Goal: Transaction & Acquisition: Purchase product/service

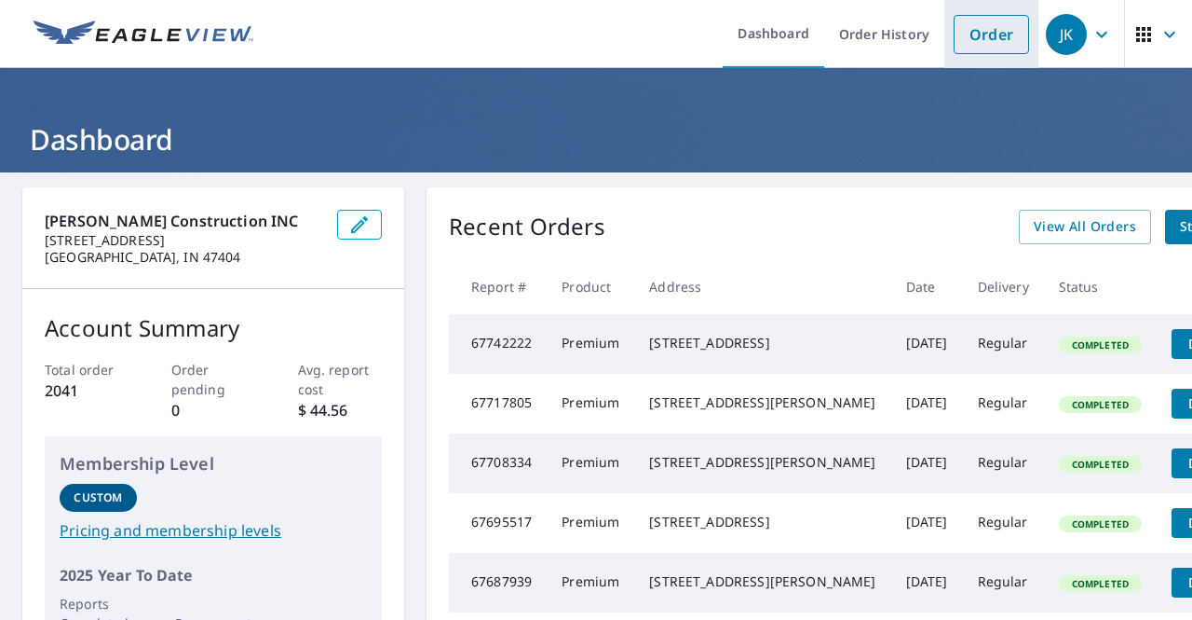
click at [988, 34] on link "Order" at bounding box center [991, 34] width 75 height 39
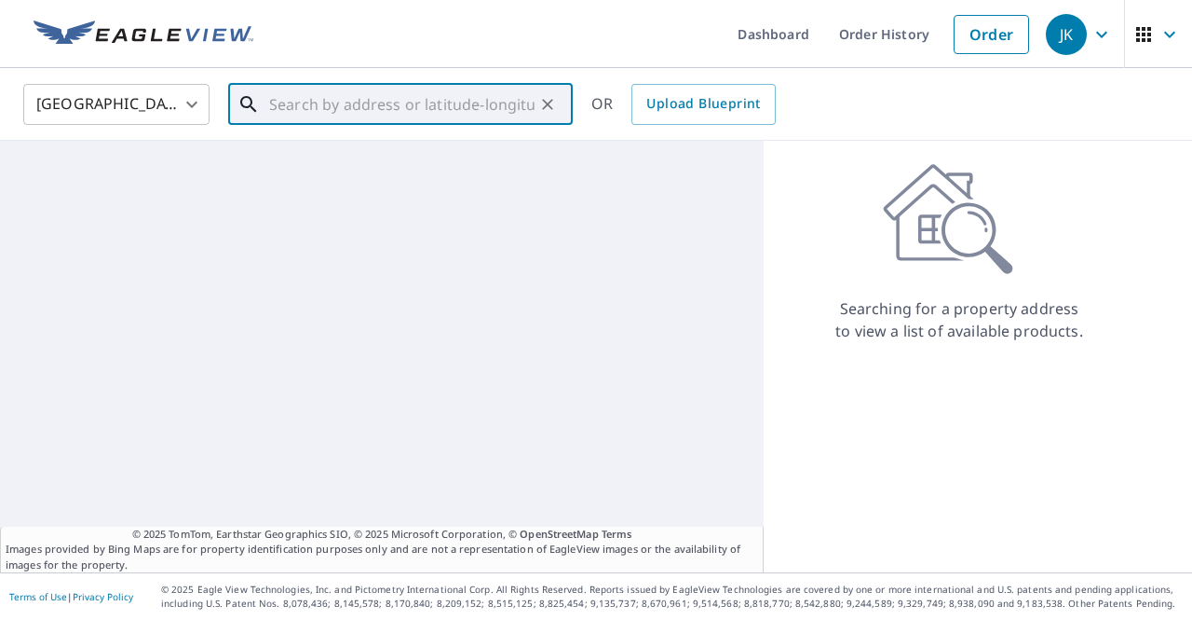
click at [334, 111] on input "text" at bounding box center [402, 104] width 266 height 52
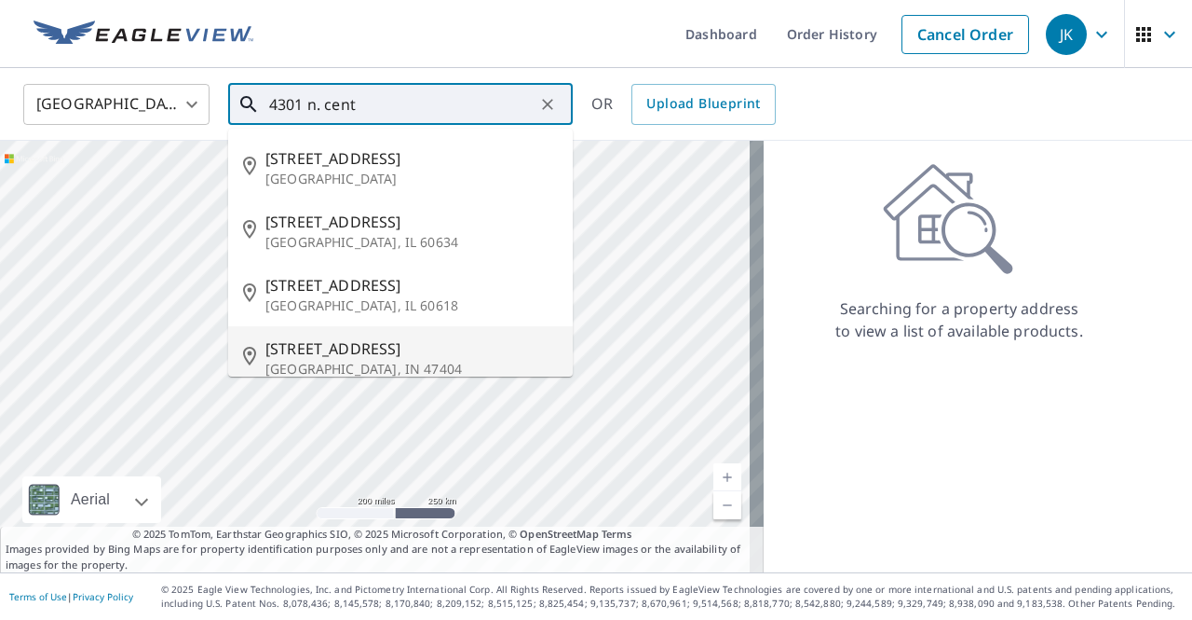
click at [382, 355] on span "4301 N Centennial Dr" at bounding box center [412, 348] width 293 height 22
type input "4301 N Centennial Dr Bloomington, IN 47404"
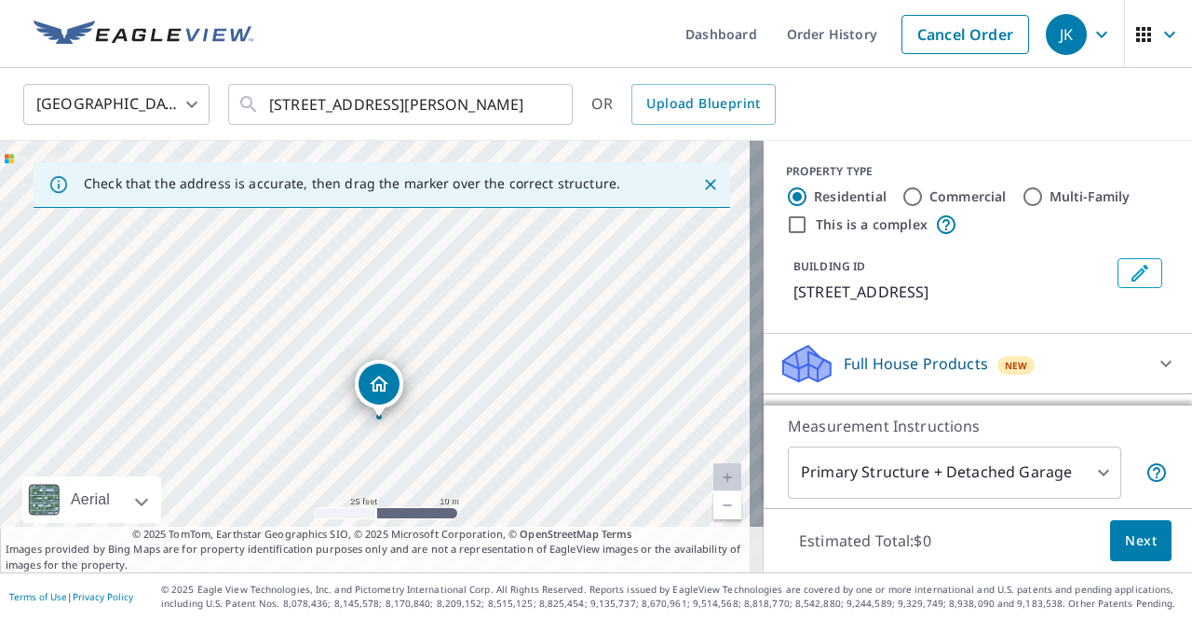
drag, startPoint x: 434, startPoint y: 325, endPoint x: 438, endPoint y: 390, distance: 65.3
click at [438, 390] on div "4301 N Centennial Dr Bloomington, IN 47404" at bounding box center [382, 356] width 764 height 431
drag, startPoint x: 462, startPoint y: 418, endPoint x: 442, endPoint y: 333, distance: 88.1
click at [443, 333] on div "4301 N Centennial Dr Bloomington, IN 47404" at bounding box center [382, 356] width 764 height 431
drag, startPoint x: 591, startPoint y: 290, endPoint x: 498, endPoint y: 359, distance: 115.1
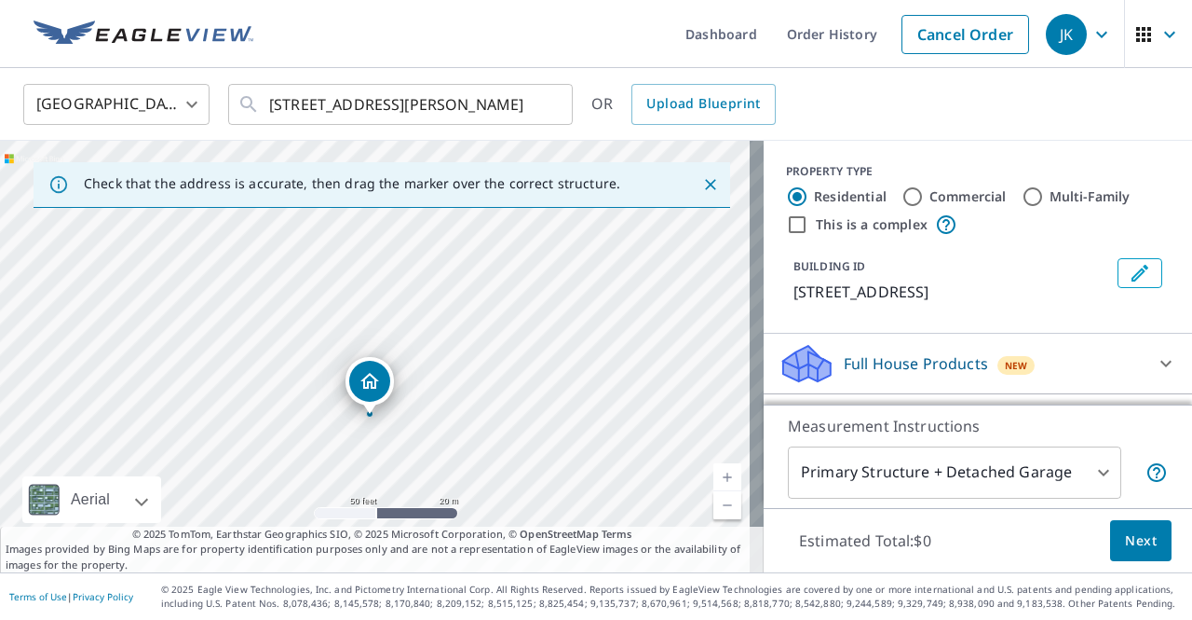
click at [498, 359] on div "4301 N Centennial Dr Bloomington, IN 47404" at bounding box center [382, 356] width 764 height 431
drag, startPoint x: 286, startPoint y: 377, endPoint x: 324, endPoint y: 398, distance: 43.3
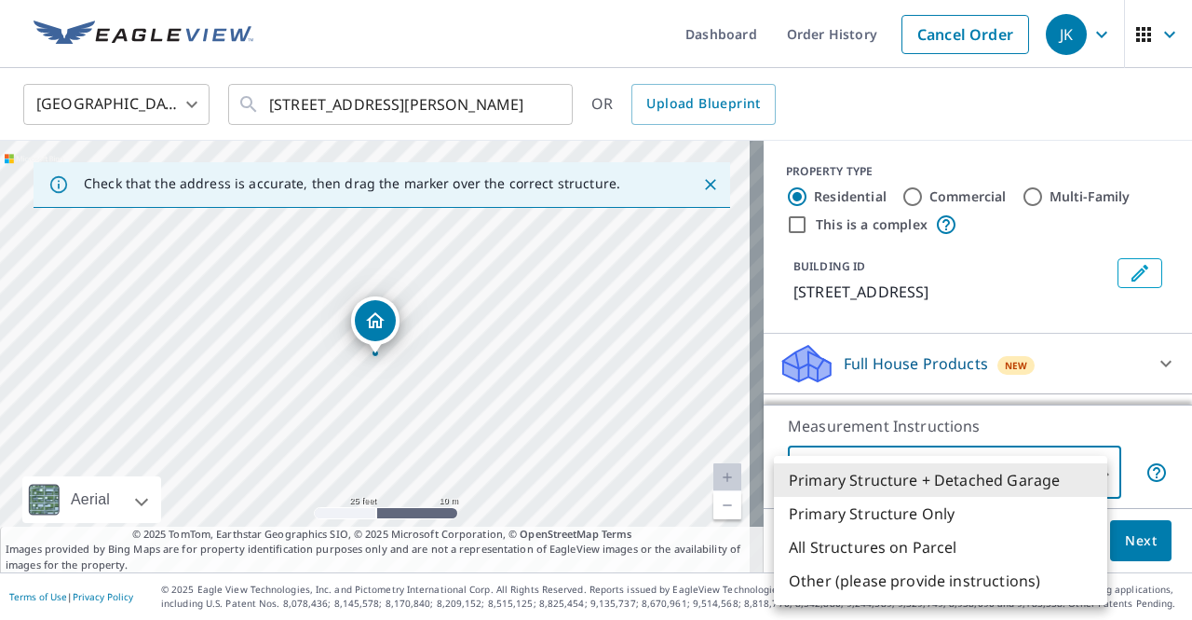
click at [1034, 480] on body "JK JK Dashboard Order History Cancel Order JK United States US ​ 4301 N Centenn…" at bounding box center [596, 310] width 1192 height 620
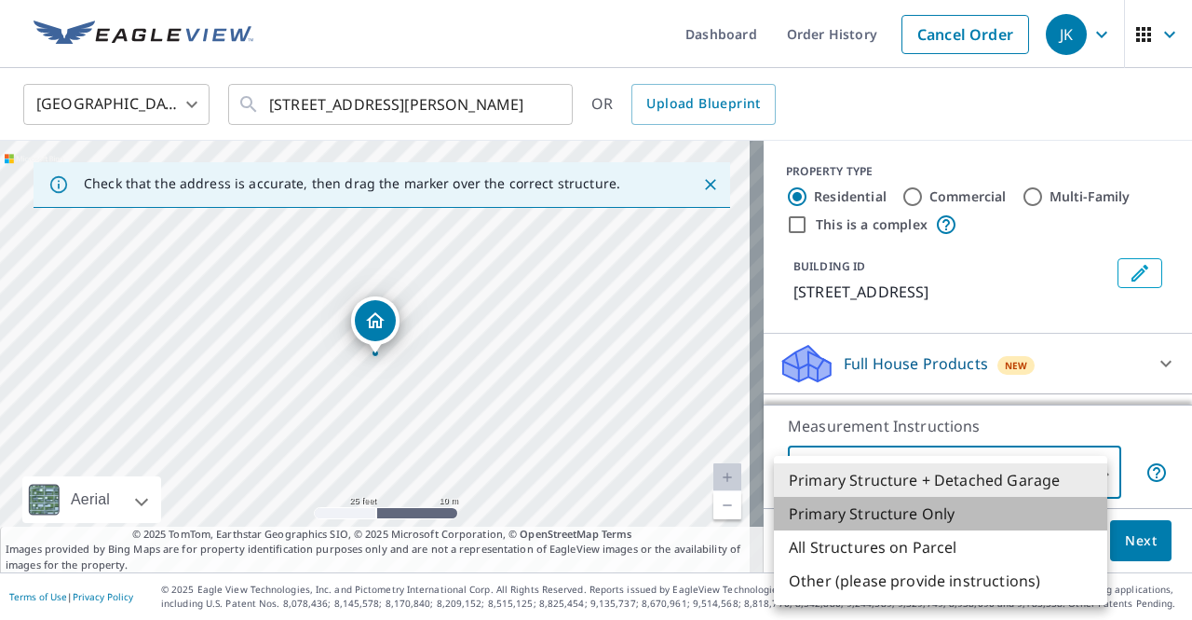
click at [919, 517] on li "Primary Structure Only" at bounding box center [941, 514] width 334 height 34
type input "2"
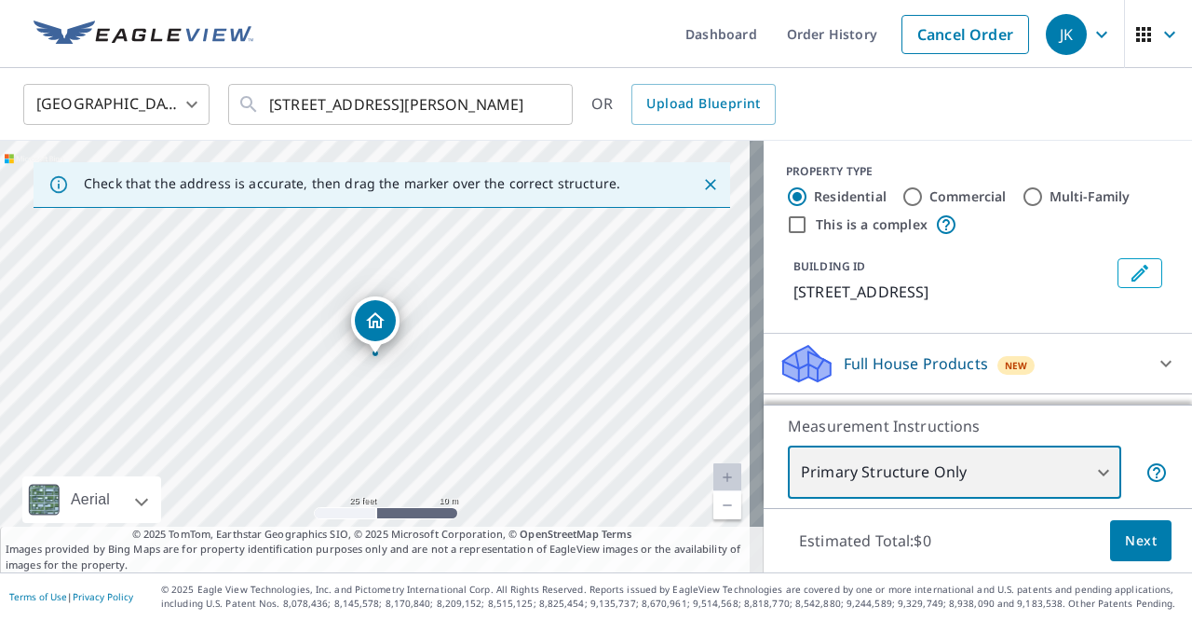
scroll to position [191, 0]
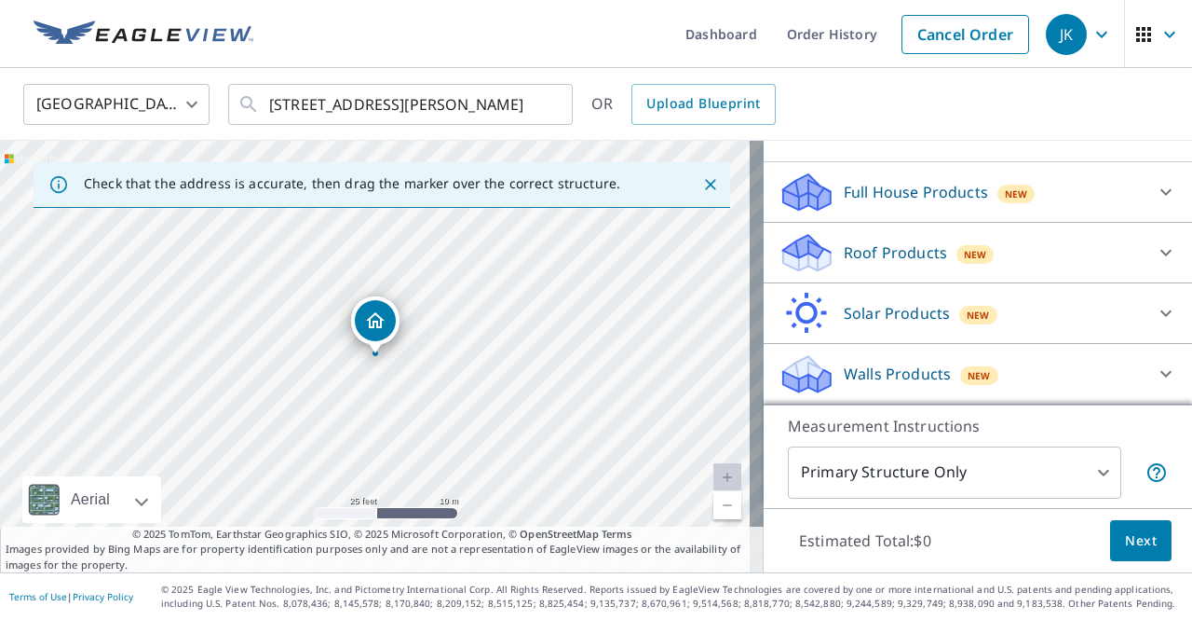
click at [952, 210] on div "Full House Products New" at bounding box center [961, 192] width 365 height 44
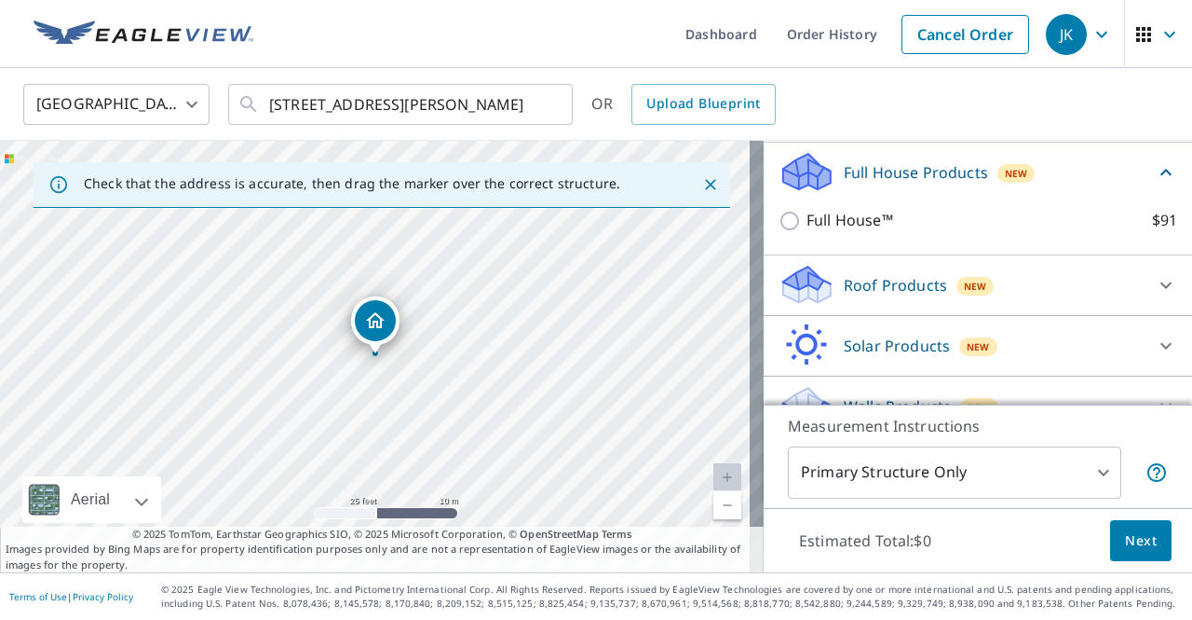
click at [948, 184] on p "Full House Products" at bounding box center [916, 172] width 144 height 22
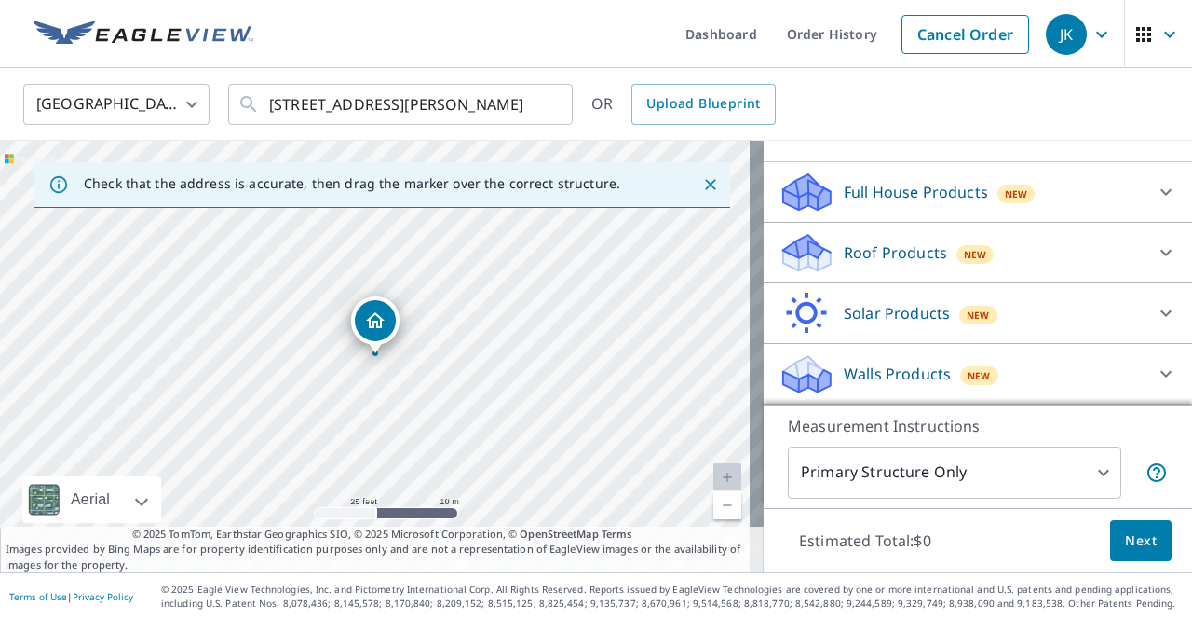
click at [923, 266] on div "Roof Products New" at bounding box center [961, 253] width 365 height 44
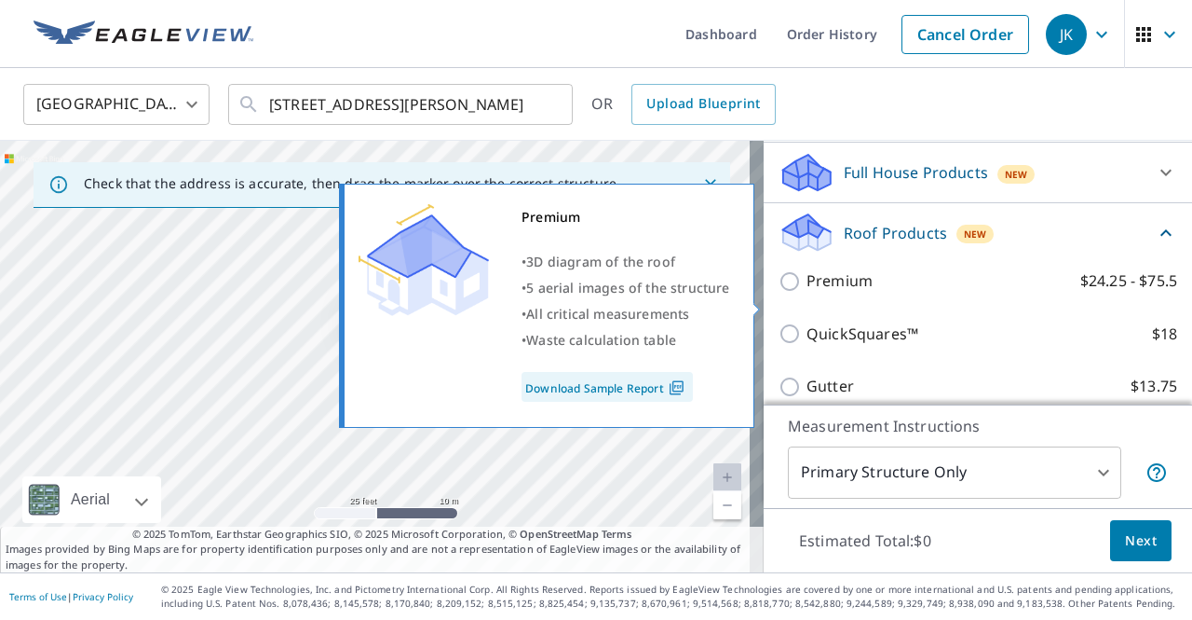
click at [828, 293] on p "Premium" at bounding box center [840, 280] width 66 height 23
click at [807, 293] on input "Premium $24.25 - $75.5" at bounding box center [793, 281] width 28 height 22
checkbox input "true"
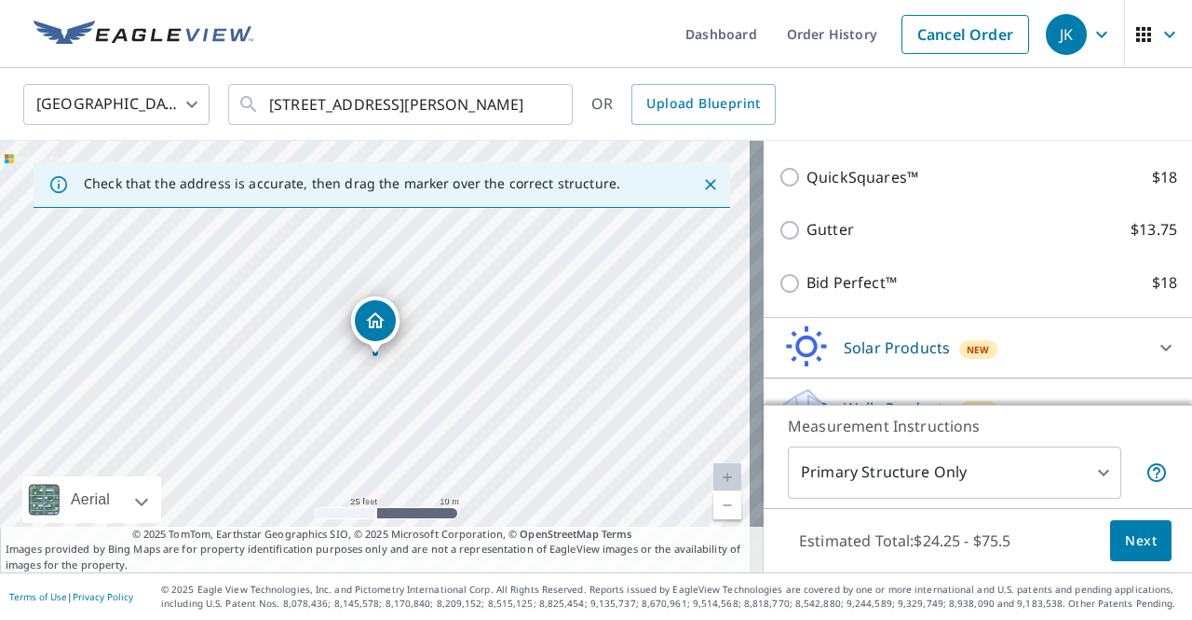
scroll to position [470, 0]
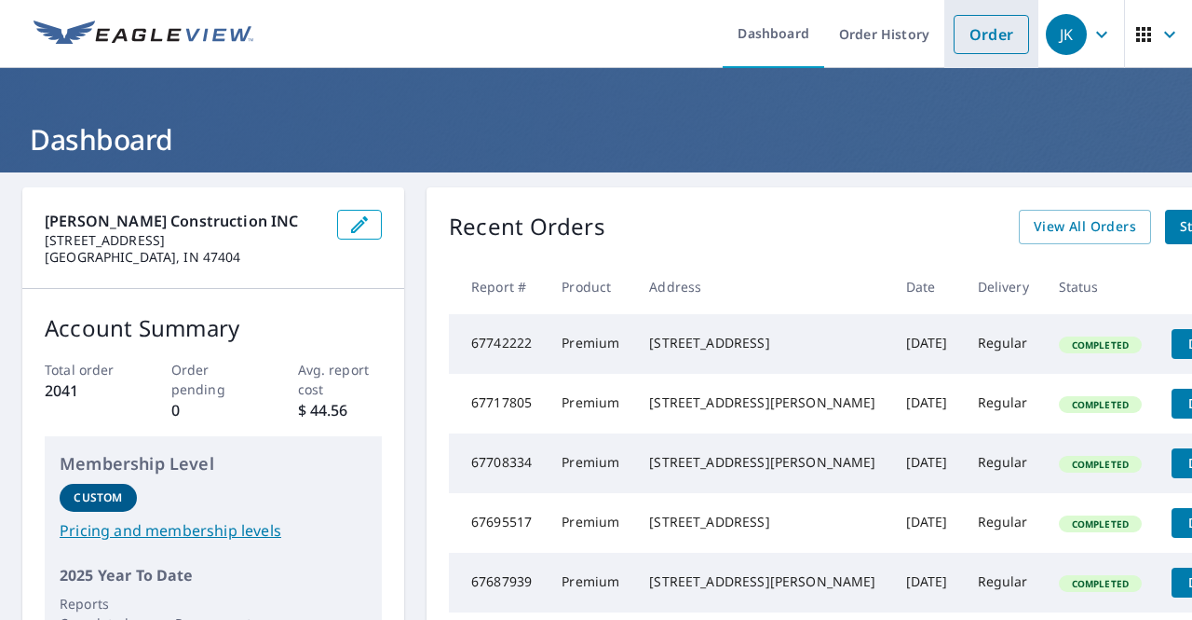
click at [994, 37] on link "Order" at bounding box center [991, 34] width 75 height 39
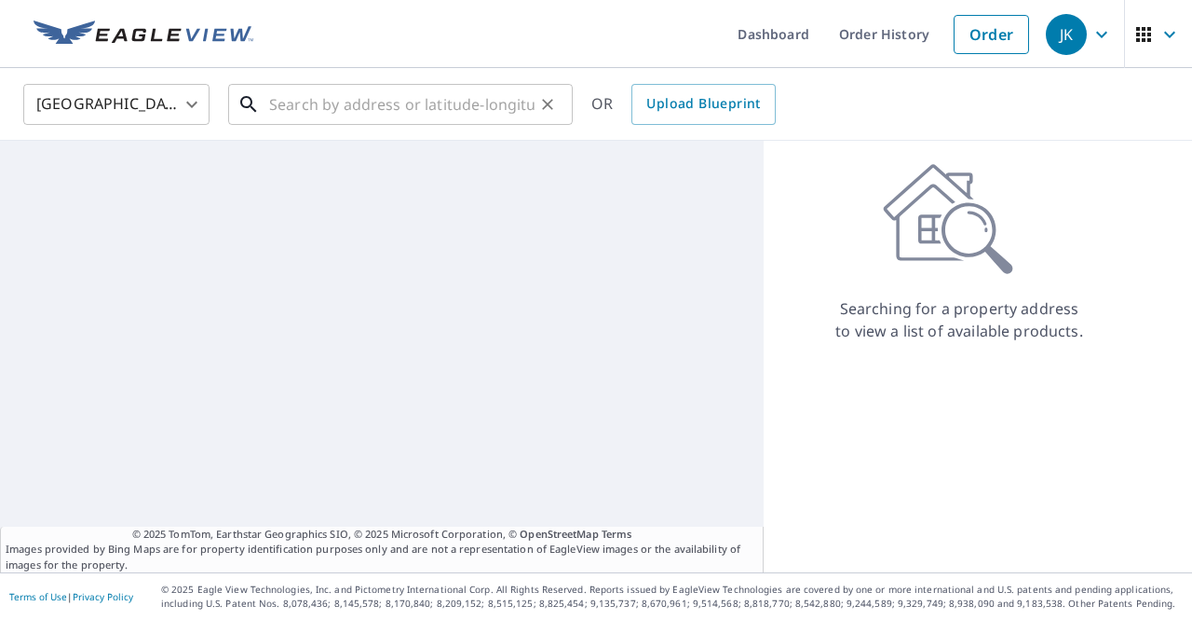
click at [421, 96] on input "text" at bounding box center [402, 104] width 266 height 52
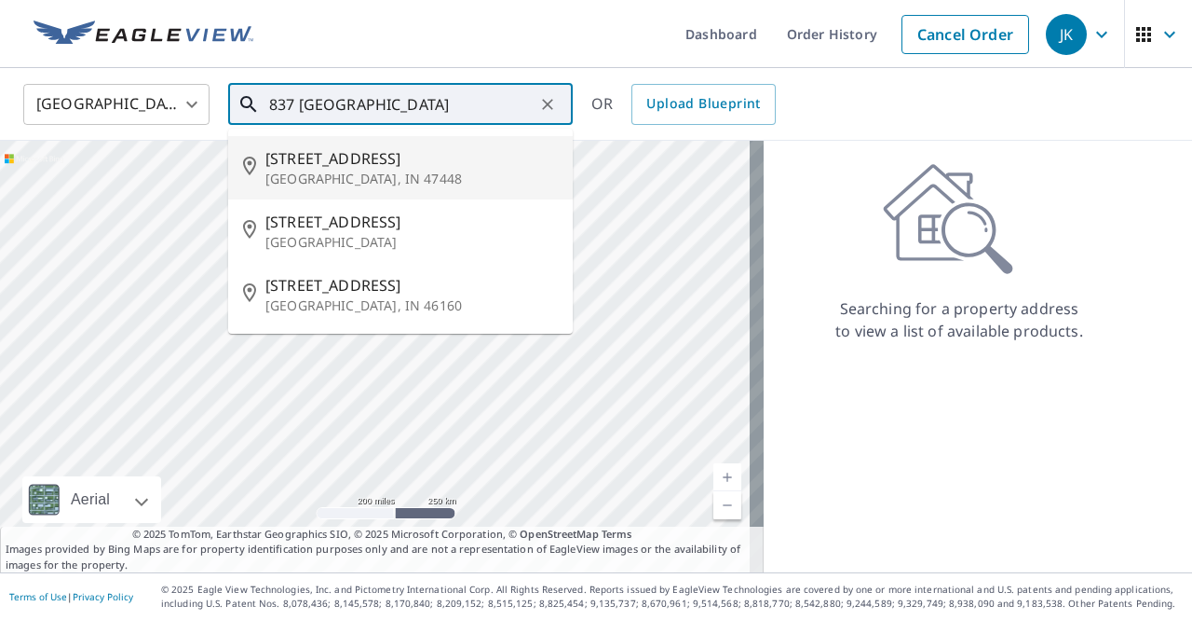
click at [354, 180] on p "[GEOGRAPHIC_DATA], IN 47448" at bounding box center [412, 179] width 293 height 19
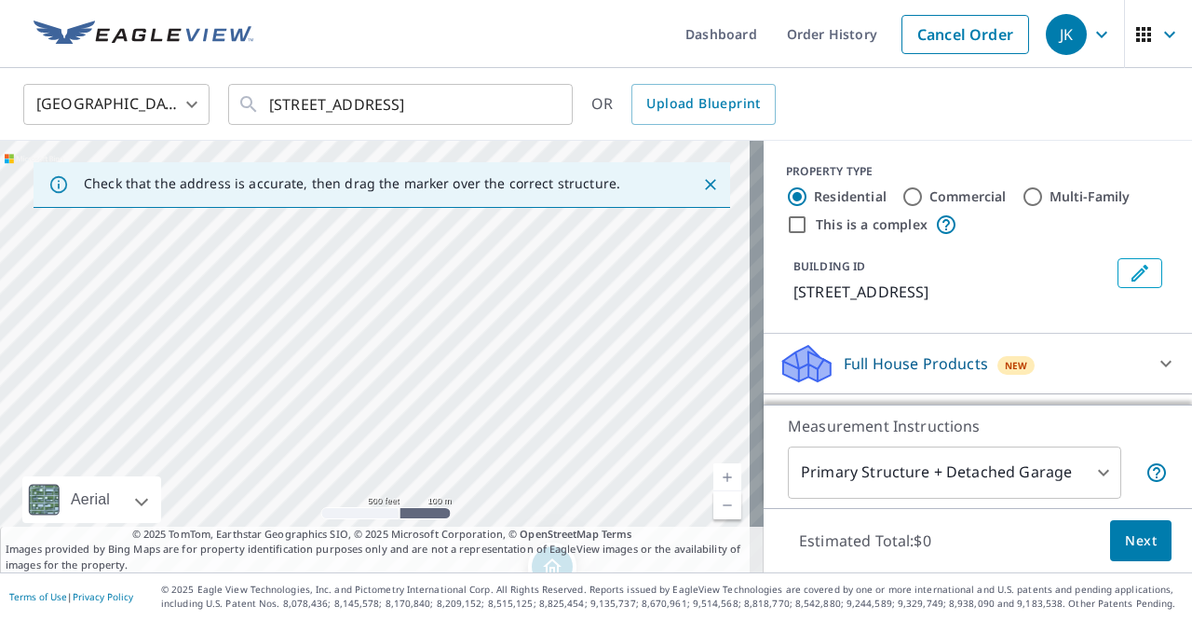
drag, startPoint x: 384, startPoint y: 285, endPoint x: 493, endPoint y: 511, distance: 251.3
click at [493, 511] on div "[STREET_ADDRESS]" at bounding box center [382, 356] width 764 height 431
drag, startPoint x: 386, startPoint y: 415, endPoint x: 518, endPoint y: 238, distance: 221.0
click at [518, 238] on div "[STREET_ADDRESS]" at bounding box center [382, 356] width 764 height 431
drag, startPoint x: 566, startPoint y: 487, endPoint x: 496, endPoint y: 306, distance: 195.0
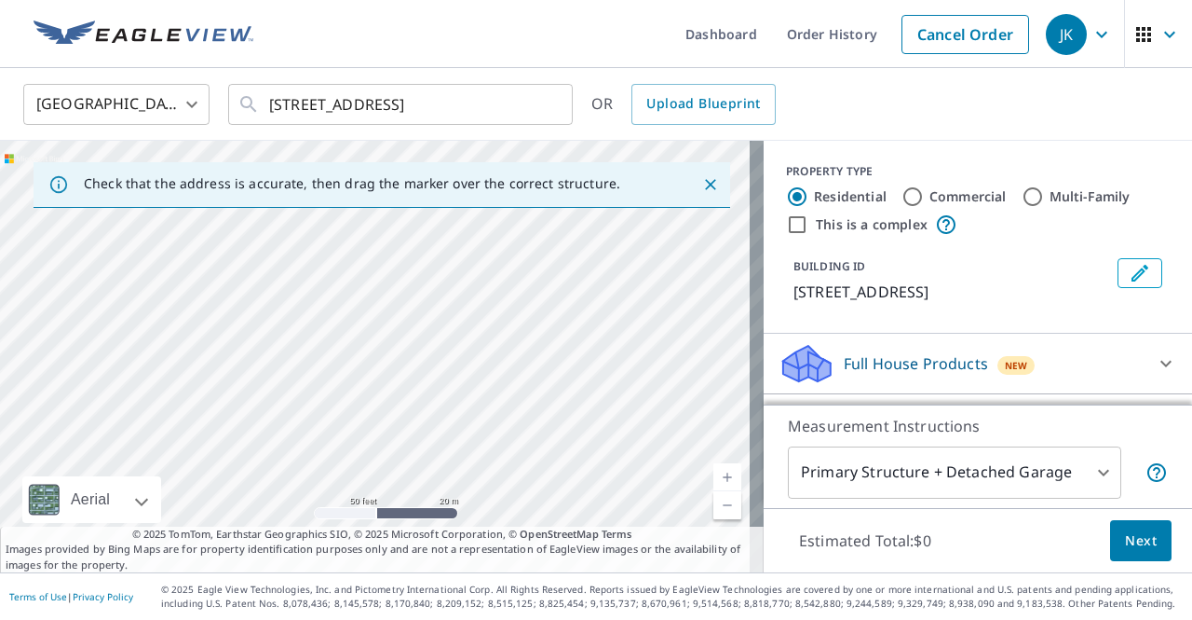
click at [496, 306] on div "[STREET_ADDRESS]" at bounding box center [382, 356] width 764 height 431
drag, startPoint x: 470, startPoint y: 298, endPoint x: 507, endPoint y: 362, distance: 74.3
click at [507, 362] on div "[STREET_ADDRESS]" at bounding box center [382, 356] width 764 height 431
drag, startPoint x: 517, startPoint y: 370, endPoint x: 542, endPoint y: 401, distance: 39.7
click at [542, 401] on div "[STREET_ADDRESS]" at bounding box center [382, 356] width 764 height 431
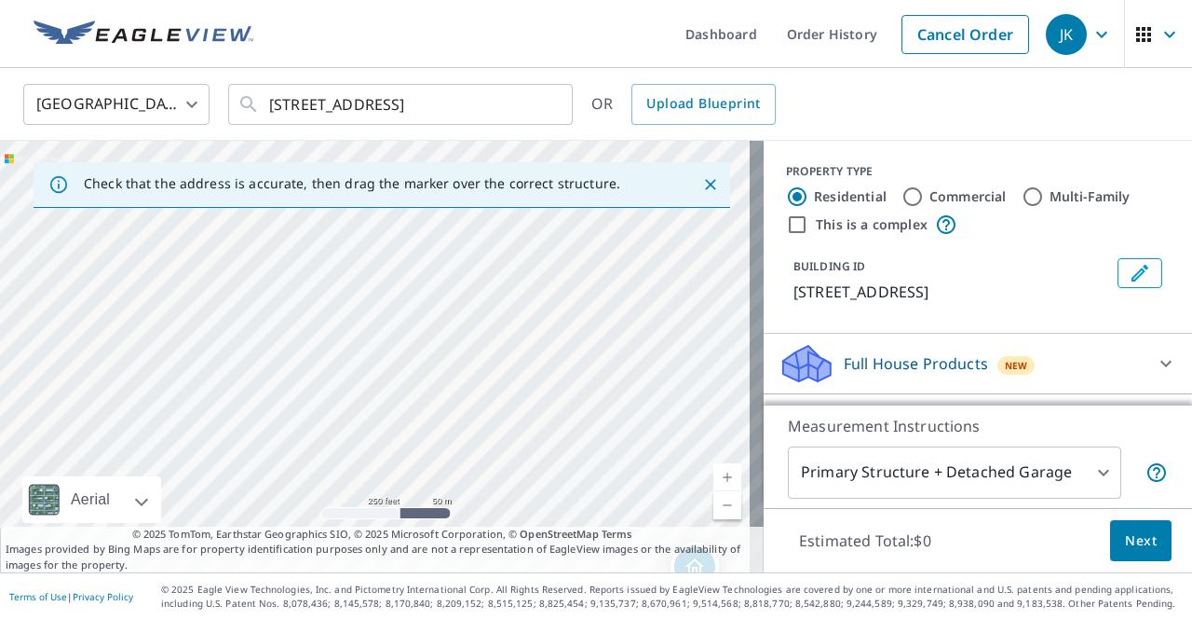
drag, startPoint x: 668, startPoint y: 415, endPoint x: 593, endPoint y: 249, distance: 181.8
click at [593, 249] on div "[STREET_ADDRESS]" at bounding box center [382, 356] width 764 height 431
drag, startPoint x: 626, startPoint y: 374, endPoint x: 549, endPoint y: 228, distance: 164.6
click at [549, 228] on div "[STREET_ADDRESS]" at bounding box center [382, 356] width 764 height 431
drag, startPoint x: 609, startPoint y: 413, endPoint x: 412, endPoint y: 226, distance: 271.5
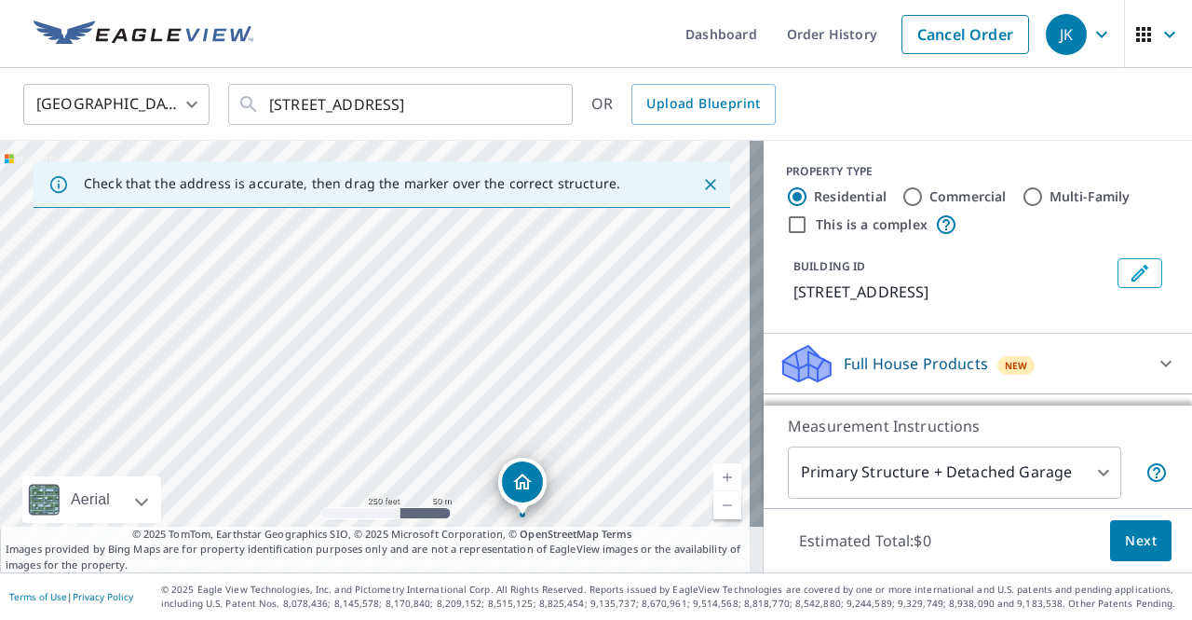
drag, startPoint x: 456, startPoint y: 266, endPoint x: 604, endPoint y: 428, distance: 218.3
click at [604, 428] on div "[STREET_ADDRESS]" at bounding box center [382, 356] width 764 height 431
drag, startPoint x: 522, startPoint y: 489, endPoint x: 453, endPoint y: 316, distance: 186.5
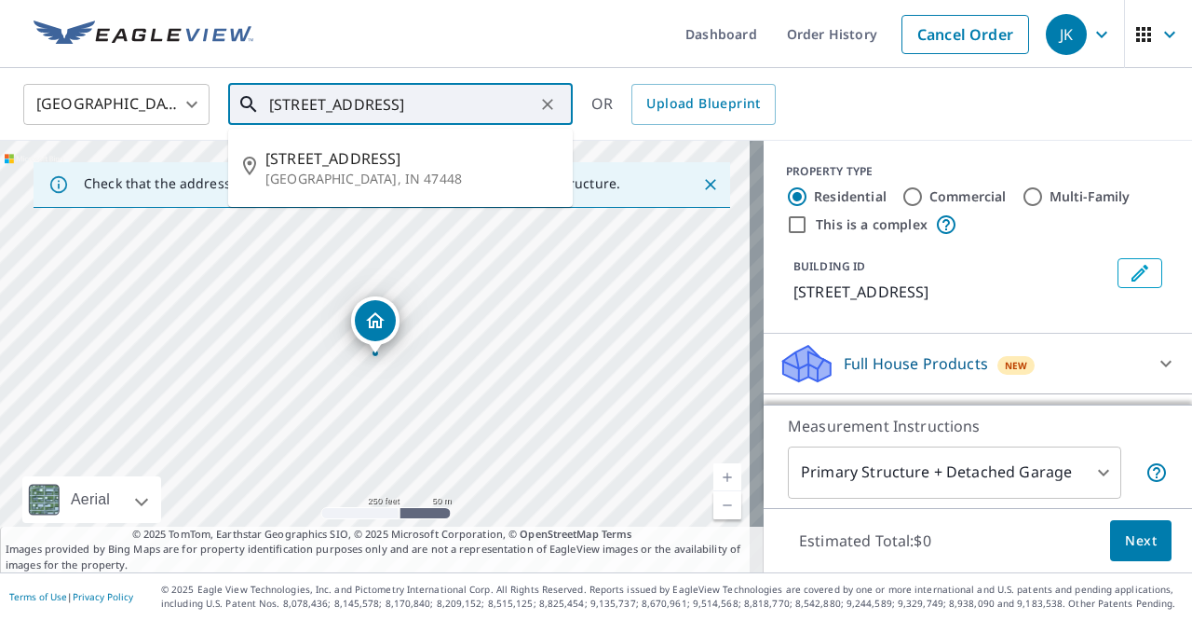
click at [293, 105] on input "[STREET_ADDRESS]" at bounding box center [402, 104] width 266 height 52
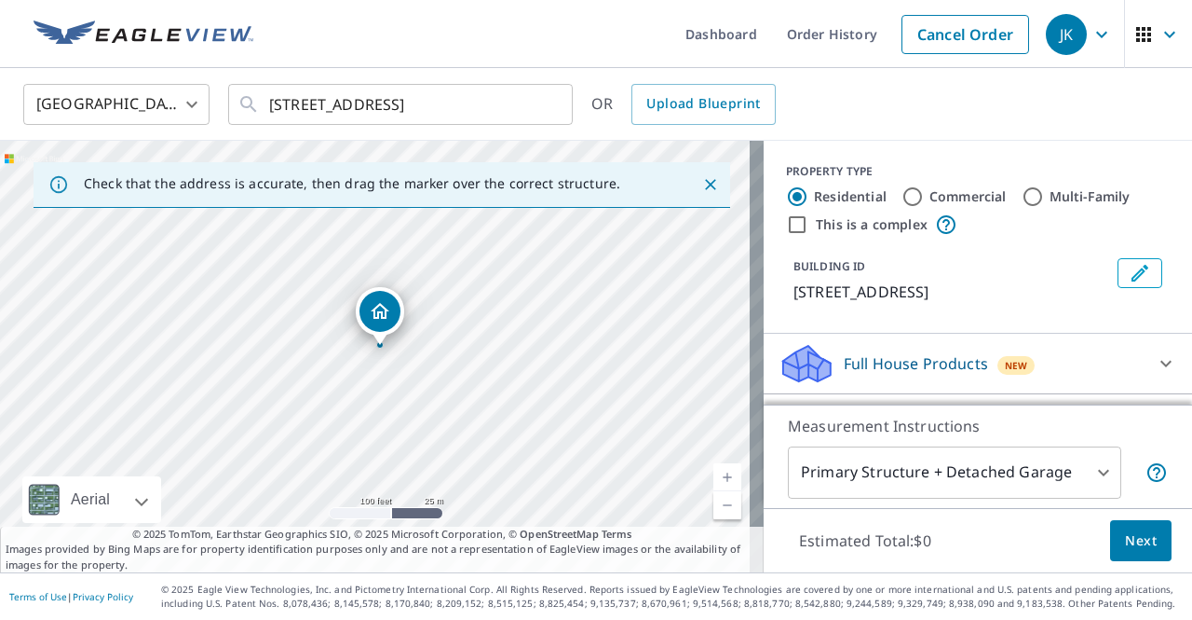
drag, startPoint x: 194, startPoint y: 391, endPoint x: 263, endPoint y: 461, distance: 98.2
click at [263, 461] on div "[STREET_ADDRESS]" at bounding box center [382, 356] width 764 height 431
drag, startPoint x: 225, startPoint y: 403, endPoint x: 311, endPoint y: 435, distance: 92.2
click at [311, 435] on div "[STREET_ADDRESS]" at bounding box center [382, 356] width 764 height 431
drag, startPoint x: 218, startPoint y: 383, endPoint x: 255, endPoint y: 440, distance: 68.0
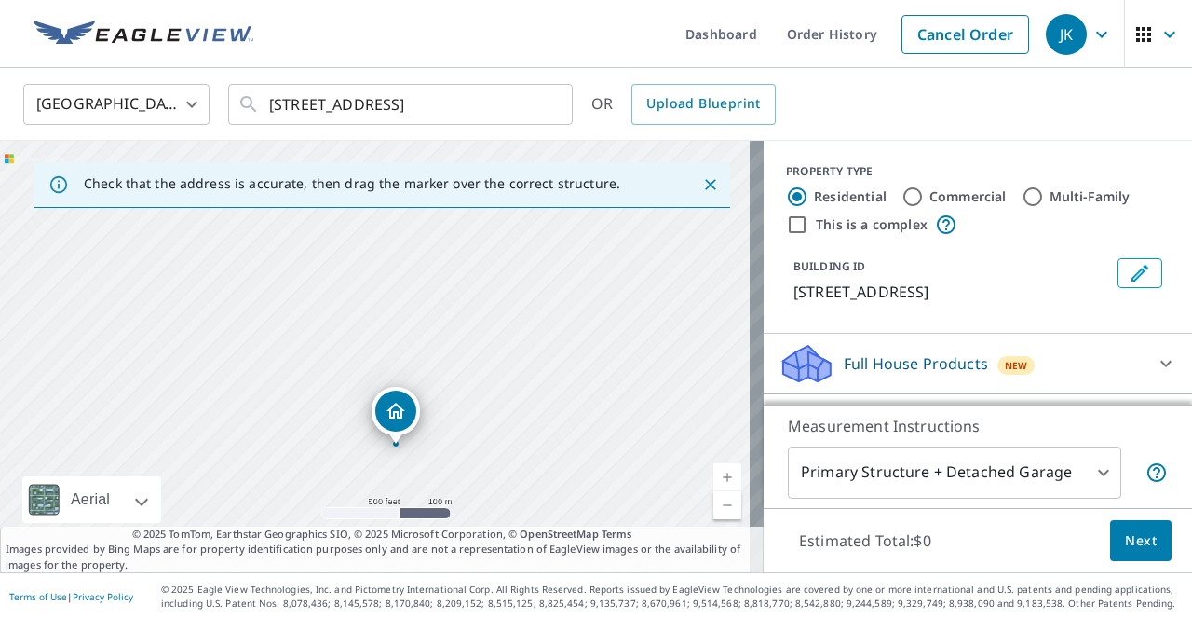
click at [255, 440] on div "[STREET_ADDRESS]" at bounding box center [382, 356] width 764 height 431
drag, startPoint x: 399, startPoint y: 409, endPoint x: 278, endPoint y: 285, distance: 173.3
drag, startPoint x: 402, startPoint y: 334, endPoint x: 341, endPoint y: 571, distance: 245.2
click at [341, 571] on div "Check that the address is accurate, then drag the marker over the correct struc…" at bounding box center [382, 356] width 764 height 431
drag, startPoint x: 350, startPoint y: 374, endPoint x: 360, endPoint y: 474, distance: 101.0
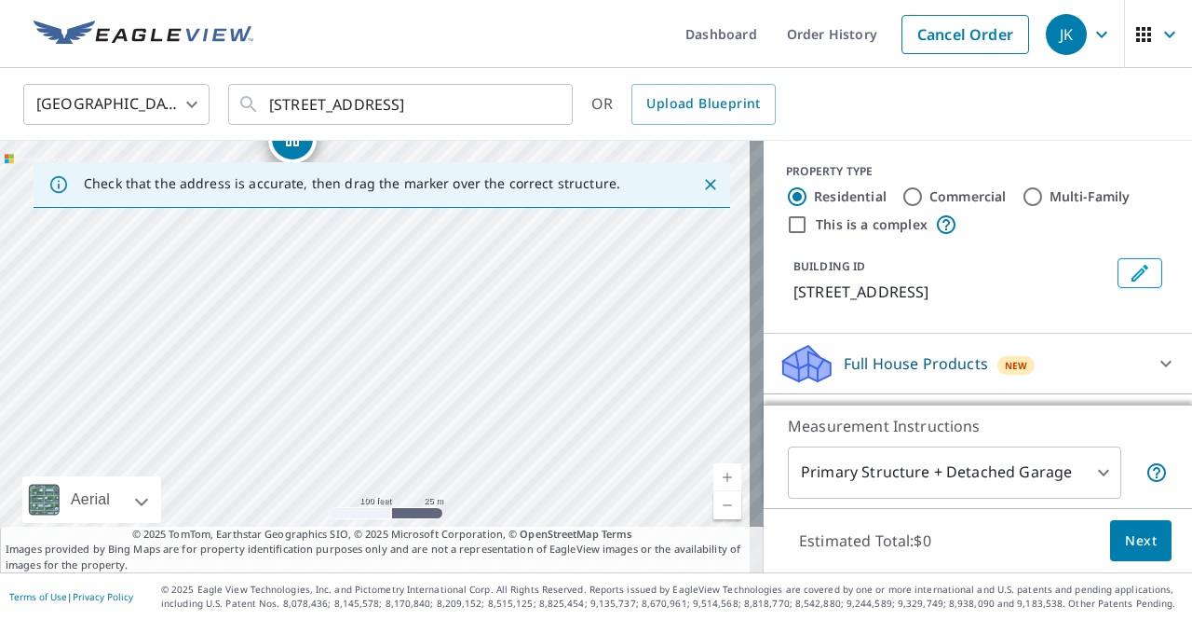
click at [360, 474] on div "[STREET_ADDRESS]" at bounding box center [382, 356] width 764 height 431
drag, startPoint x: 370, startPoint y: 308, endPoint x: 384, endPoint y: 467, distance: 159.0
click at [384, 467] on div "[STREET_ADDRESS]" at bounding box center [382, 356] width 764 height 431
drag, startPoint x: 301, startPoint y: 333, endPoint x: 216, endPoint y: 253, distance: 116.0
drag, startPoint x: 516, startPoint y: 380, endPoint x: 470, endPoint y: 442, distance: 76.6
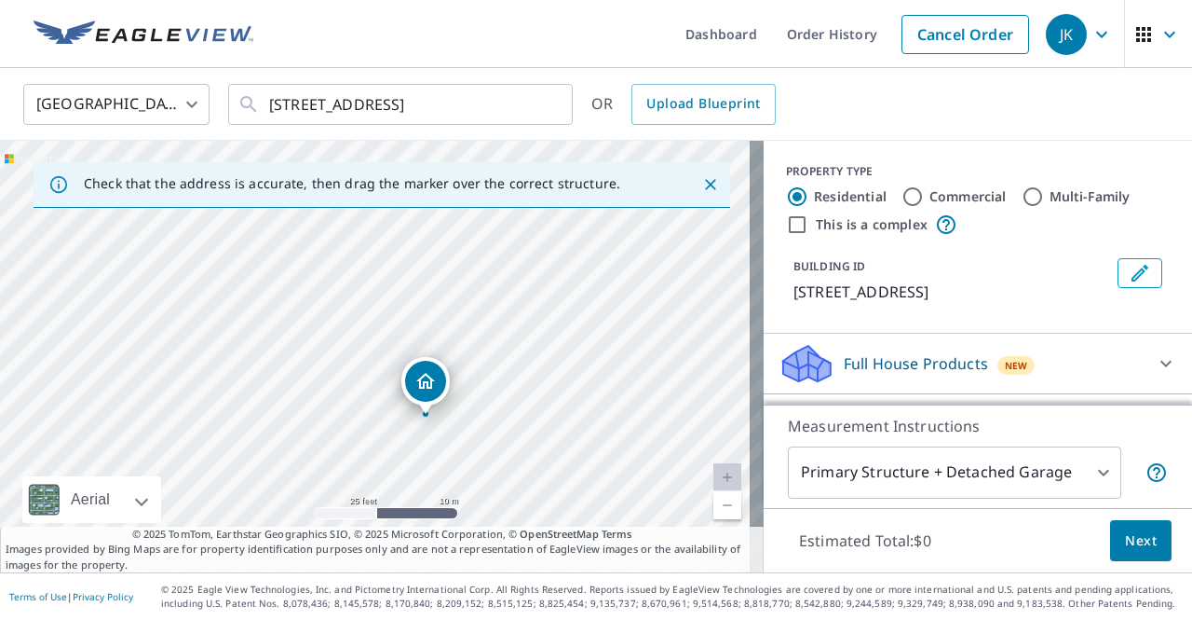
click at [471, 463] on div "[STREET_ADDRESS]" at bounding box center [382, 356] width 764 height 431
drag, startPoint x: 591, startPoint y: 327, endPoint x: 410, endPoint y: 425, distance: 205.5
click at [410, 425] on div "[STREET_ADDRESS]" at bounding box center [382, 356] width 764 height 431
drag, startPoint x: 261, startPoint y: 259, endPoint x: 250, endPoint y: 215, distance: 45.2
click at [250, 215] on div "[STREET_ADDRESS]" at bounding box center [382, 356] width 764 height 431
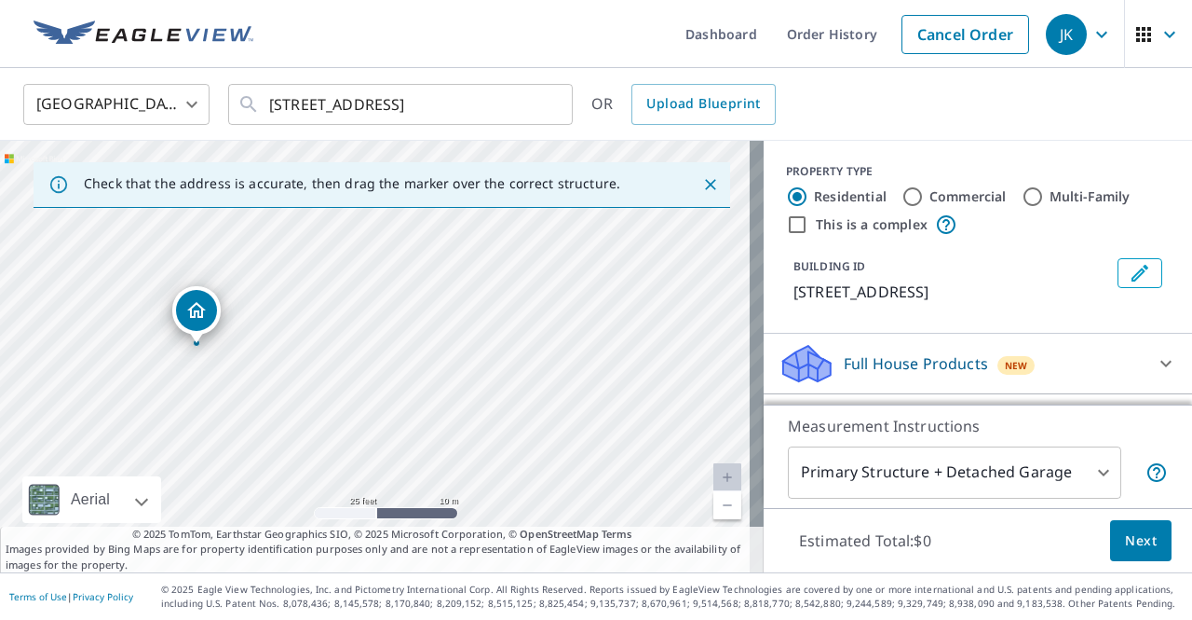
drag, startPoint x: 381, startPoint y: 364, endPoint x: 347, endPoint y: 235, distance: 134.0
click at [347, 235] on div "[STREET_ADDRESS]" at bounding box center [382, 356] width 764 height 431
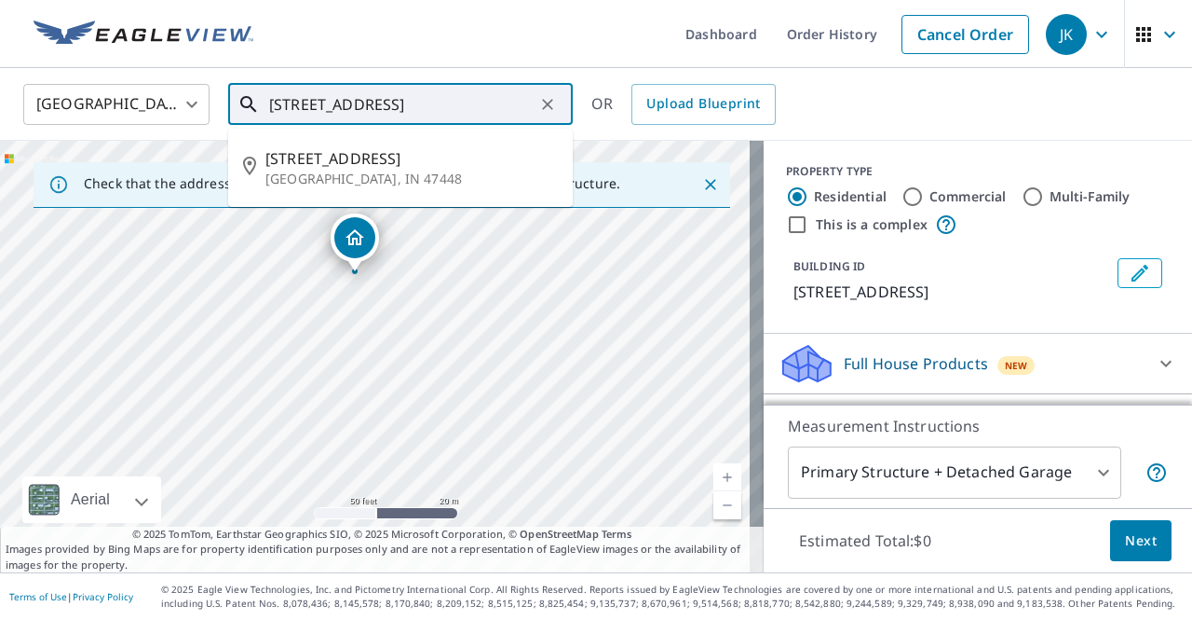
click at [498, 106] on input "[STREET_ADDRESS]" at bounding box center [402, 104] width 266 height 52
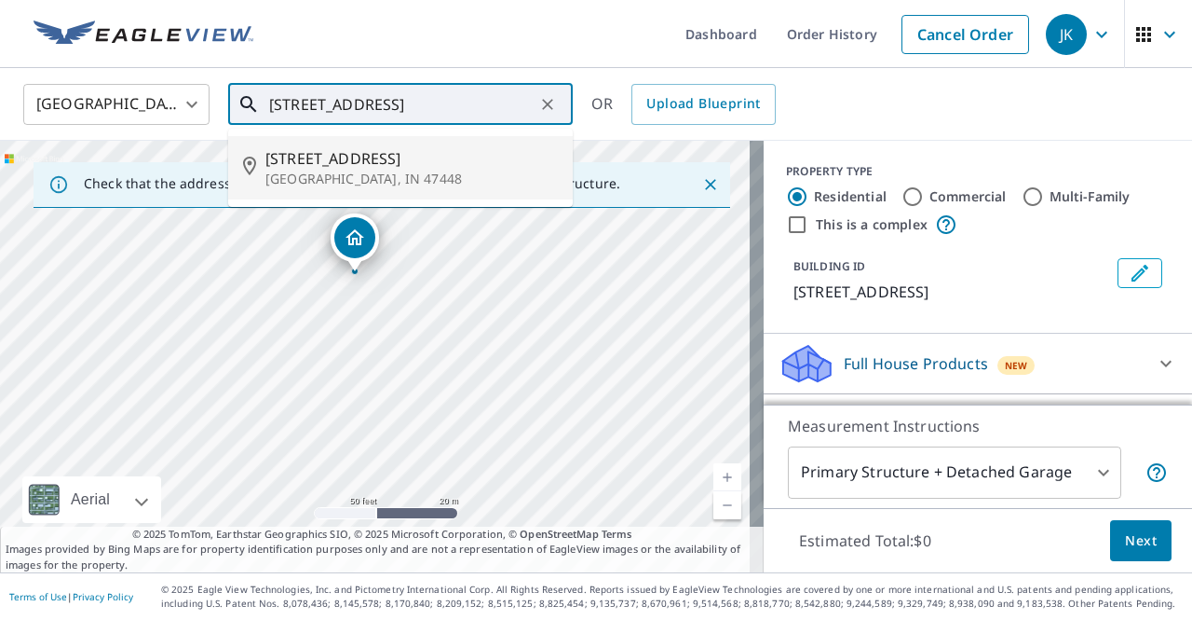
click at [348, 161] on span "[STREET_ADDRESS]" at bounding box center [412, 158] width 293 height 22
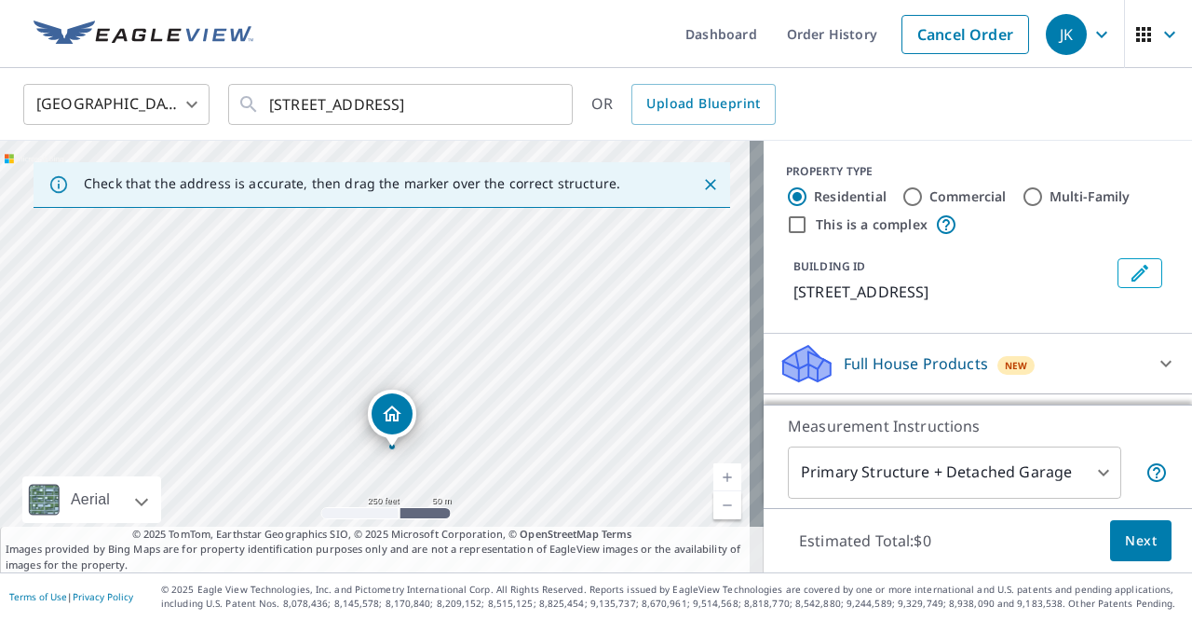
drag, startPoint x: 481, startPoint y: 305, endPoint x: 503, endPoint y: 429, distance: 126.8
click at [503, 429] on div "[STREET_ADDRESS]" at bounding box center [382, 356] width 764 height 431
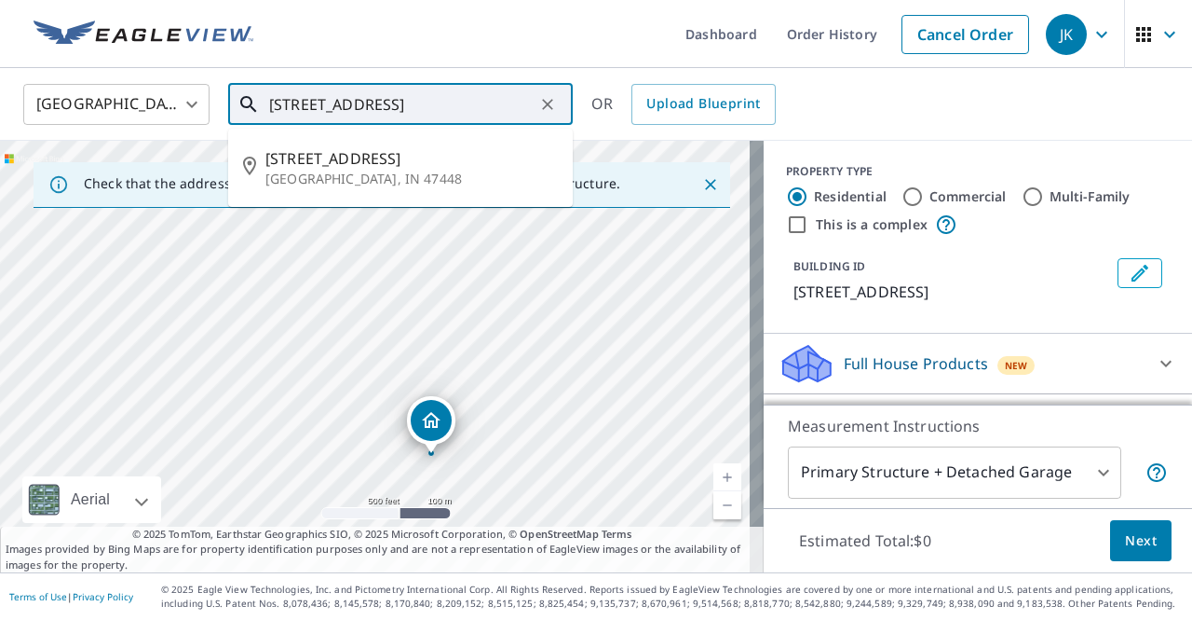
click at [293, 101] on input "[STREET_ADDRESS]" at bounding box center [402, 104] width 266 height 52
type input "[STREET_ADDRESS]"
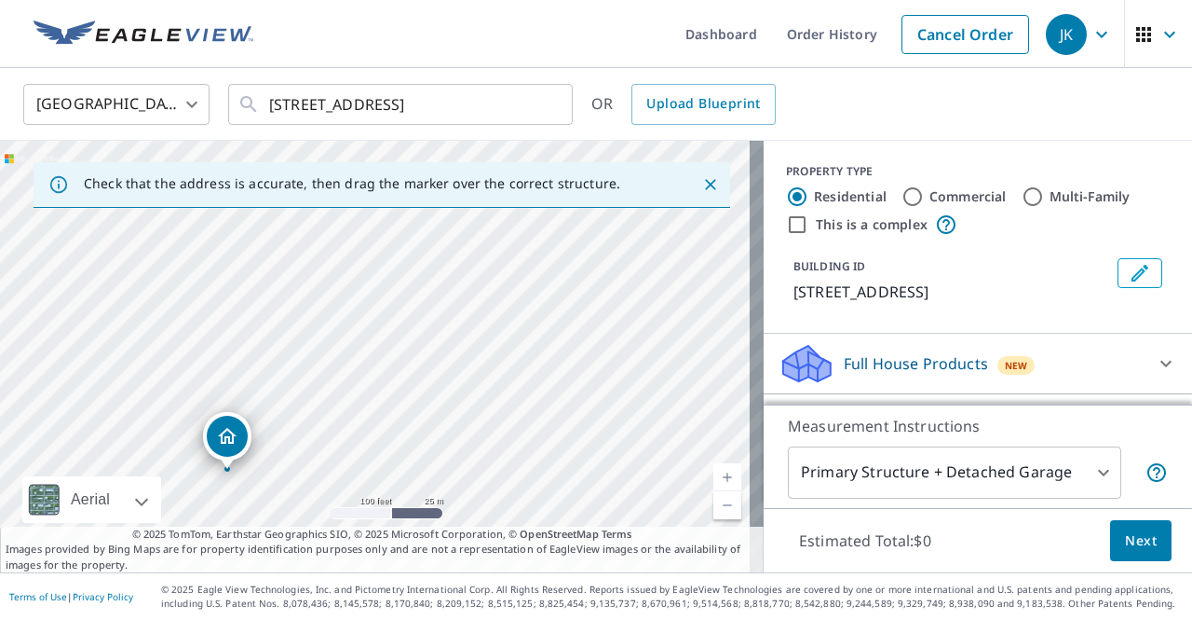
drag, startPoint x: 195, startPoint y: 285, endPoint x: 289, endPoint y: 431, distance: 173.9
click at [289, 431] on div "[STREET_ADDRESS]" at bounding box center [382, 356] width 764 height 431
drag, startPoint x: 421, startPoint y: 294, endPoint x: 470, endPoint y: 212, distance: 95.2
click at [470, 212] on div "[STREET_ADDRESS]" at bounding box center [382, 356] width 764 height 431
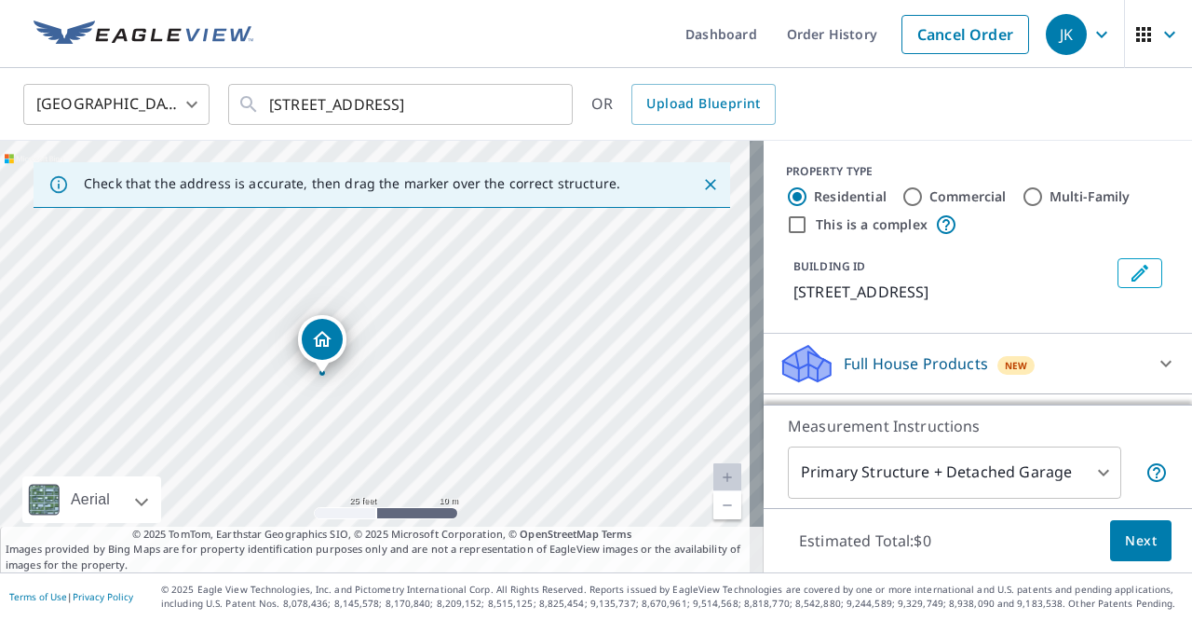
drag, startPoint x: 403, startPoint y: 374, endPoint x: 507, endPoint y: 482, distance: 149.6
click at [507, 482] on div "[STREET_ADDRESS]" at bounding box center [382, 356] width 764 height 431
drag, startPoint x: 445, startPoint y: 280, endPoint x: 498, endPoint y: 442, distance: 169.7
click at [498, 442] on div "[STREET_ADDRESS]" at bounding box center [382, 356] width 764 height 431
